Goal: Information Seeking & Learning: Learn about a topic

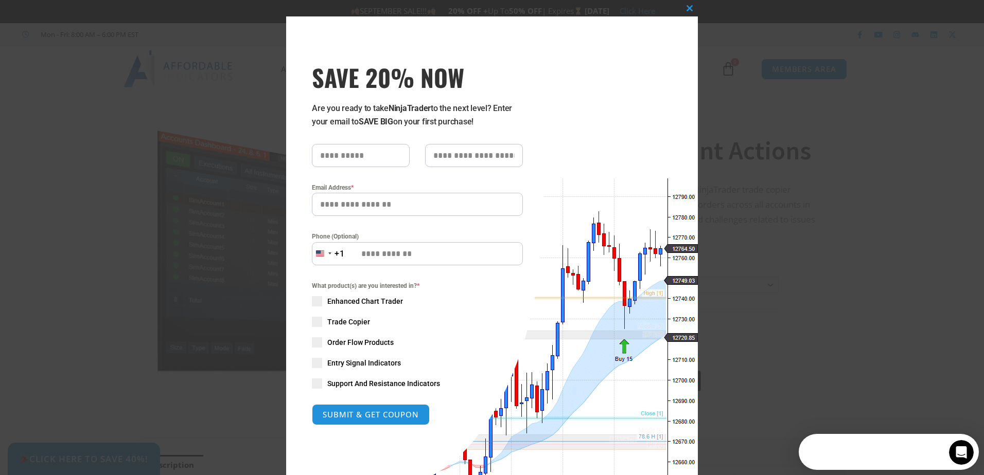
click at [724, 110] on div "Close this module SAVE 20% NOW Are you ready to take NinjaTrader to the next le…" at bounding box center [492, 237] width 984 height 475
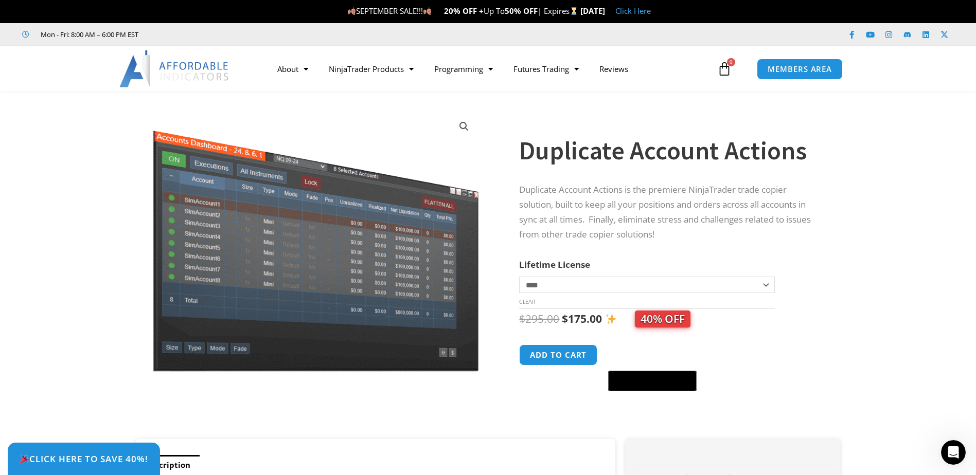
drag, startPoint x: 719, startPoint y: 110, endPoint x: 928, endPoint y: 103, distance: 208.5
click at [928, 103] on section "**********" at bounding box center [488, 271] width 976 height 338
click at [120, 461] on span "Click Here to save 40%!" at bounding box center [83, 459] width 141 height 10
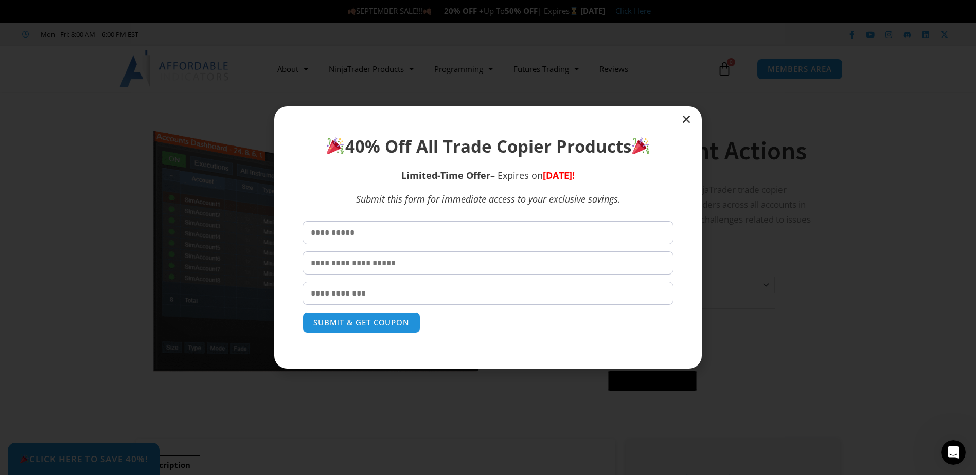
click at [410, 238] on input "text" at bounding box center [488, 232] width 371 height 23
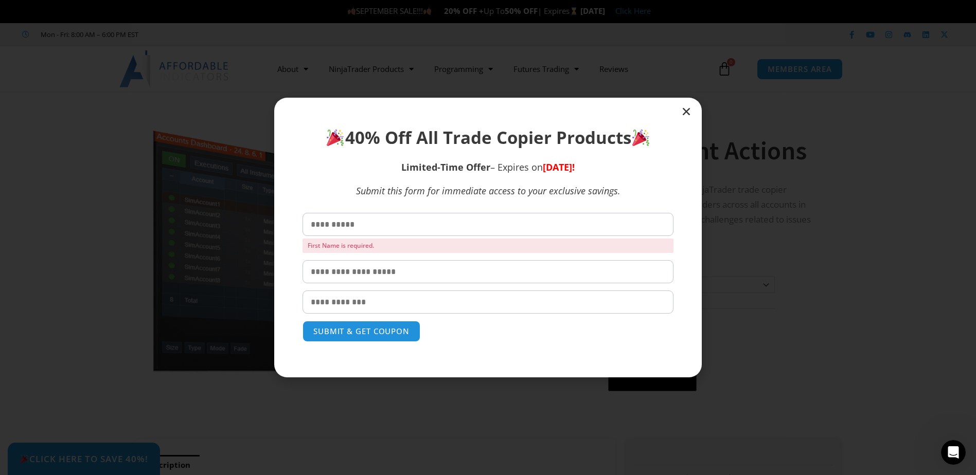
click at [687, 110] on icon "Close" at bounding box center [686, 112] width 10 height 10
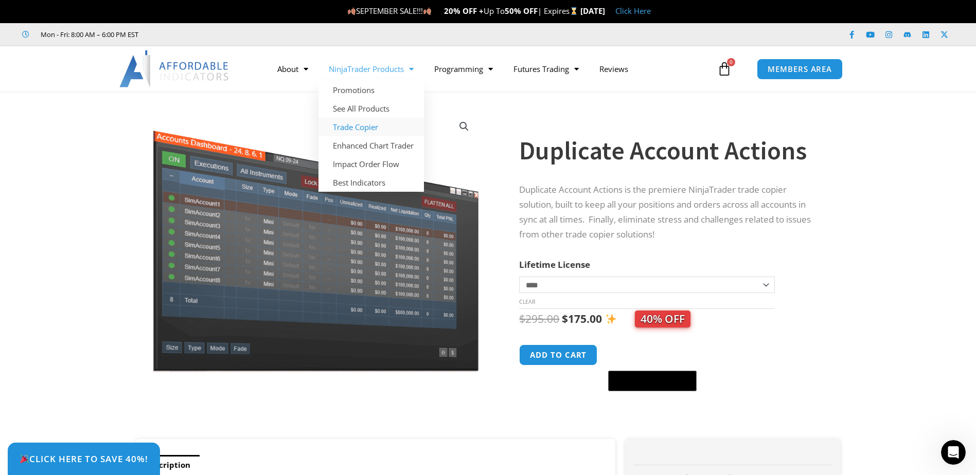
click at [392, 126] on link "Trade Copier" at bounding box center [370, 127] width 105 height 19
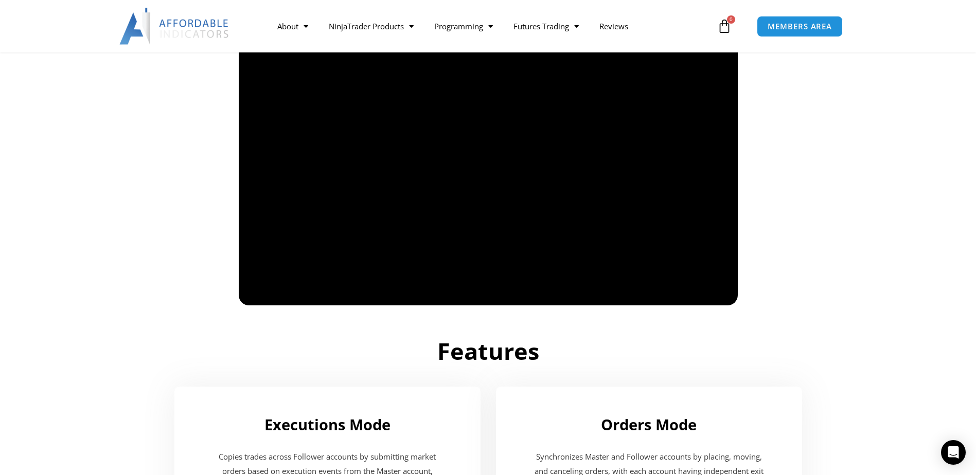
scroll to position [617, 0]
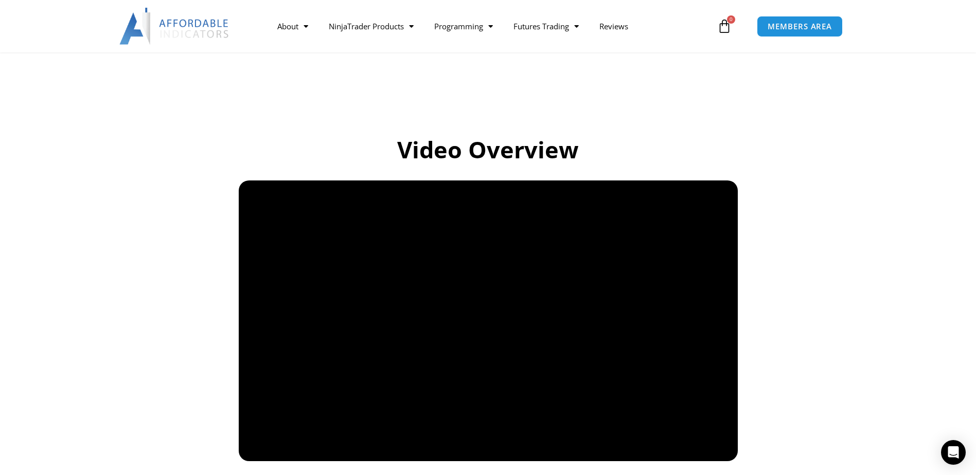
click at [193, 30] on img at bounding box center [174, 26] width 111 height 37
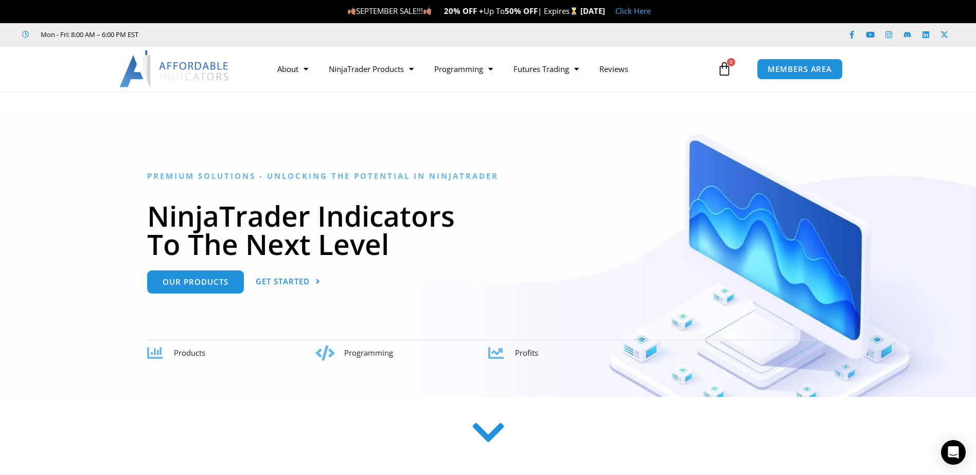
click at [480, 432] on icon at bounding box center [488, 436] width 37 height 37
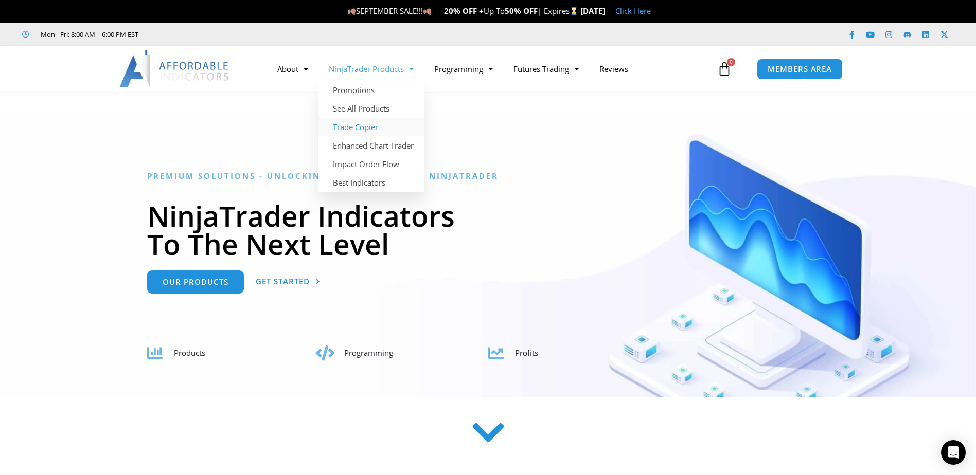
click at [365, 132] on link "Trade Copier" at bounding box center [370, 127] width 105 height 19
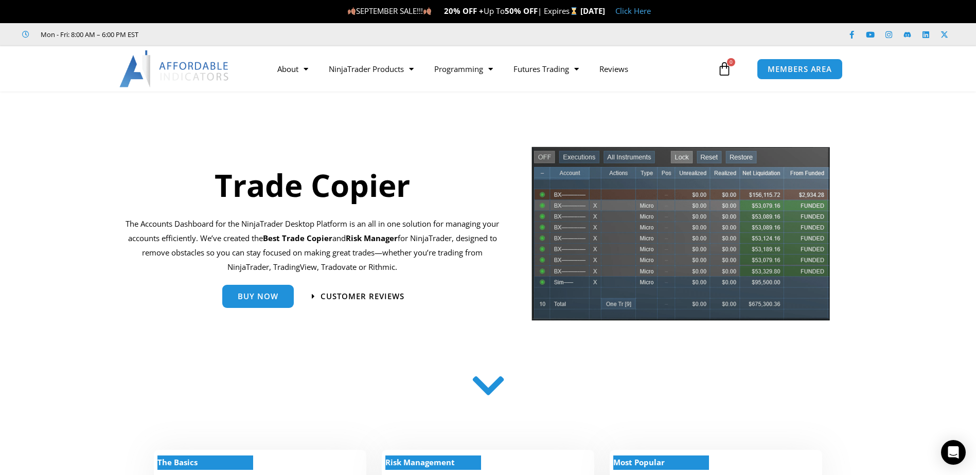
click at [178, 83] on img at bounding box center [174, 68] width 111 height 37
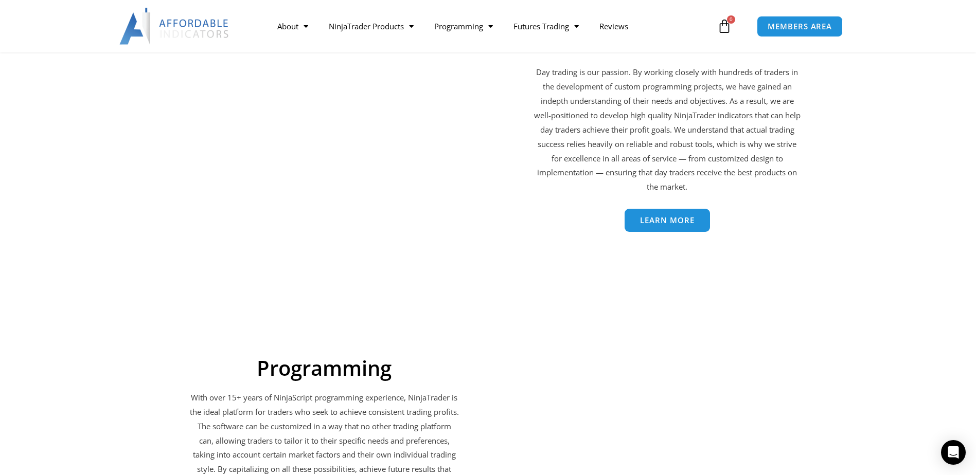
scroll to position [1646, 0]
